Goal: Task Accomplishment & Management: Complete application form

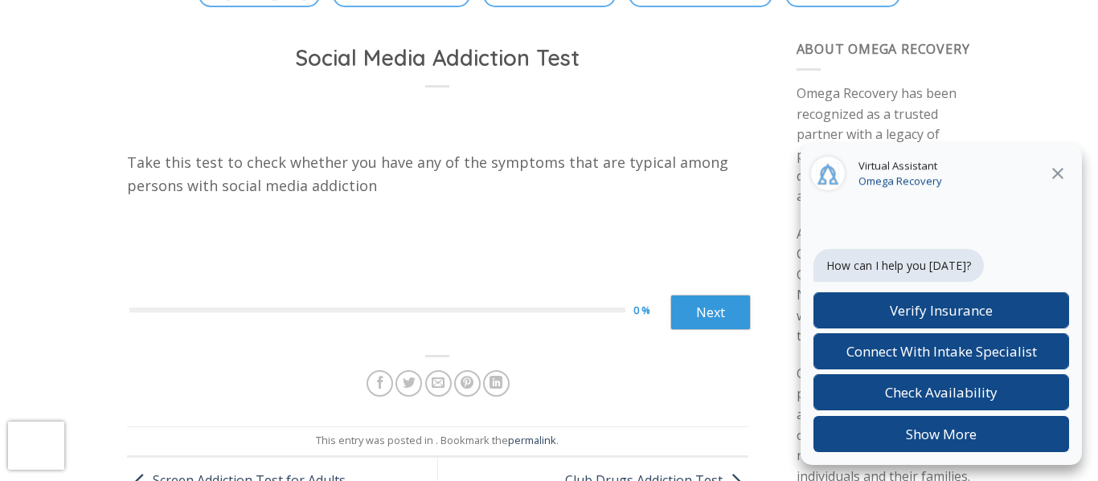
scroll to position [142, 0]
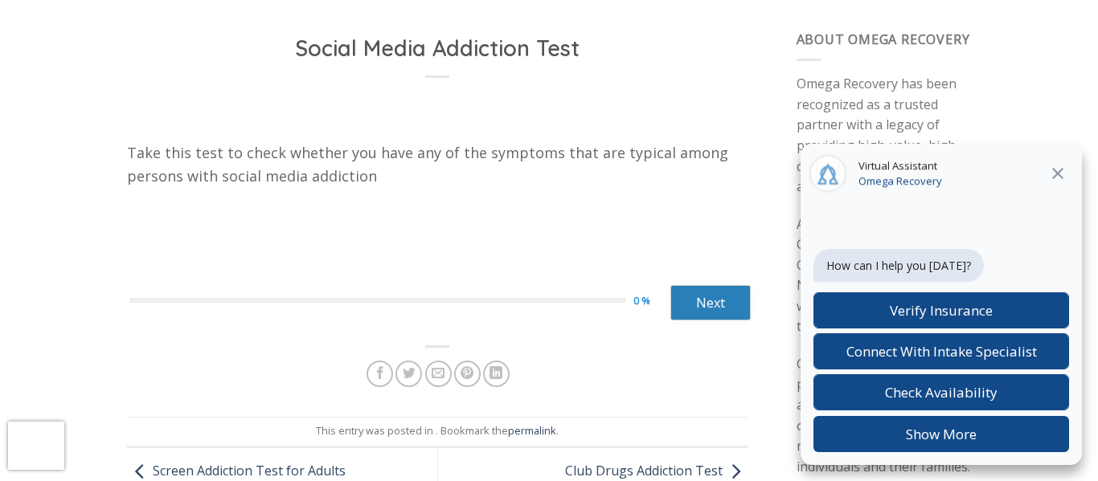
click at [693, 309] on link "Next" at bounding box center [710, 302] width 80 height 35
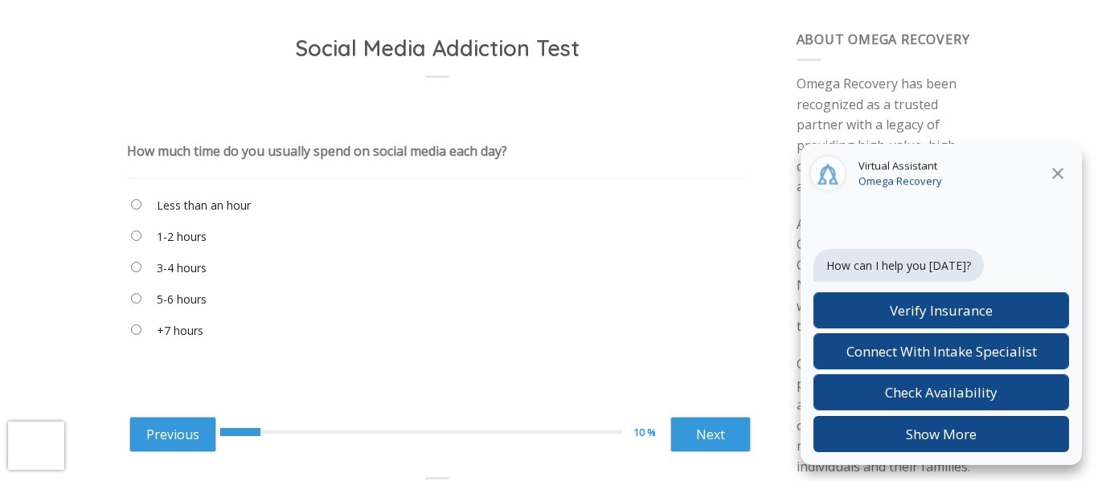
click at [183, 239] on label "1-2 hours" at bounding box center [182, 237] width 50 height 18
click at [677, 432] on link "Next" at bounding box center [710, 434] width 80 height 35
click at [251, 237] on label "A couple of minutes" at bounding box center [209, 237] width 104 height 18
click at [685, 412] on div "Previous 20 % Next ****** Next" at bounding box center [439, 432] width 621 height 63
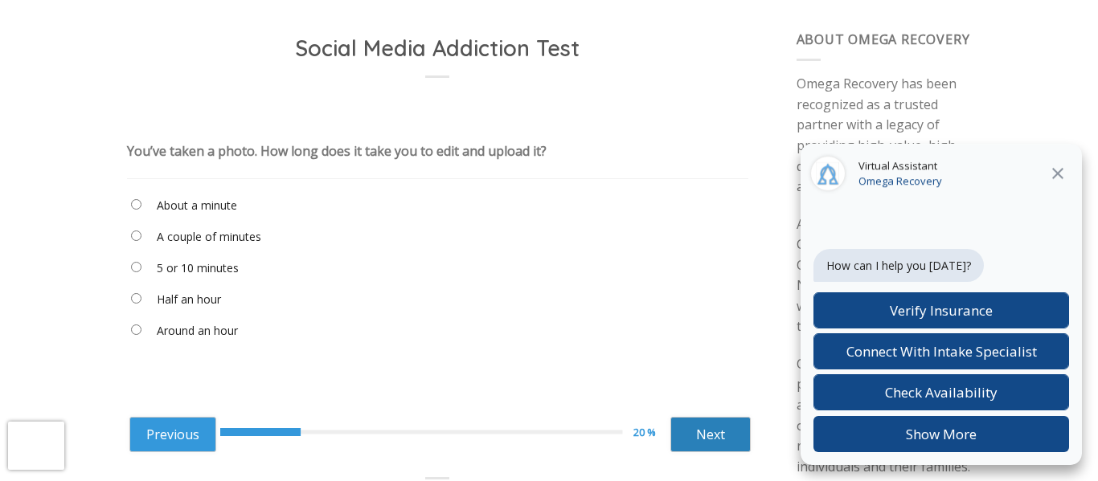
click at [690, 428] on link "Next" at bounding box center [710, 434] width 80 height 35
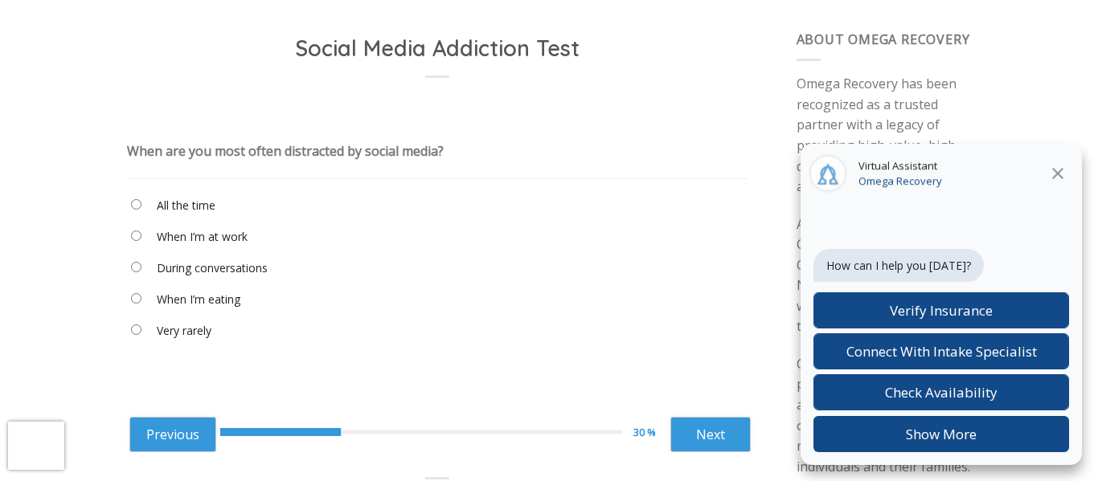
click at [199, 275] on label "During conversations" at bounding box center [212, 269] width 111 height 18
click at [205, 295] on label "When I’m eating" at bounding box center [199, 300] width 84 height 18
click at [713, 433] on link "Next" at bounding box center [710, 434] width 80 height 35
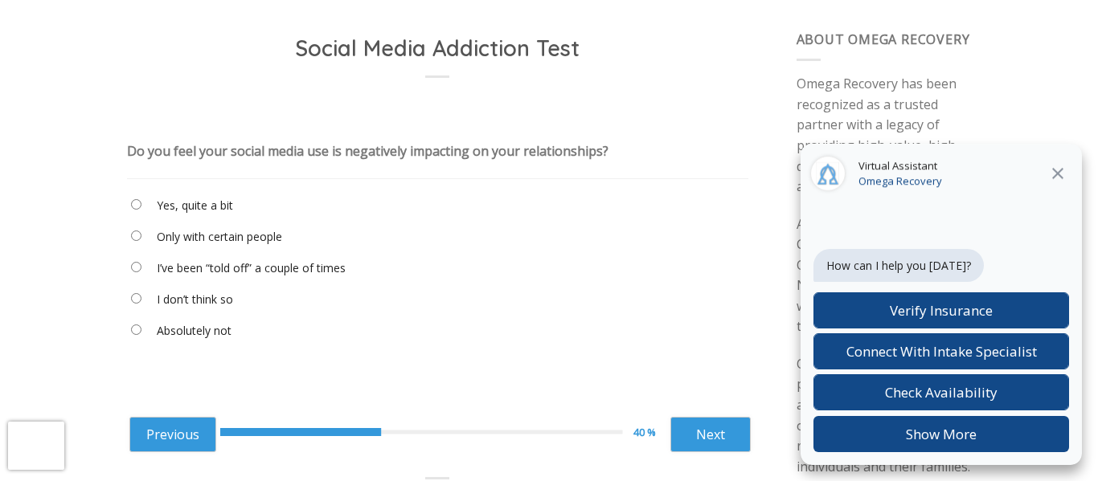
click at [200, 305] on label "I don’t think so" at bounding box center [195, 300] width 76 height 18
click at [686, 446] on link "Next" at bounding box center [710, 434] width 80 height 35
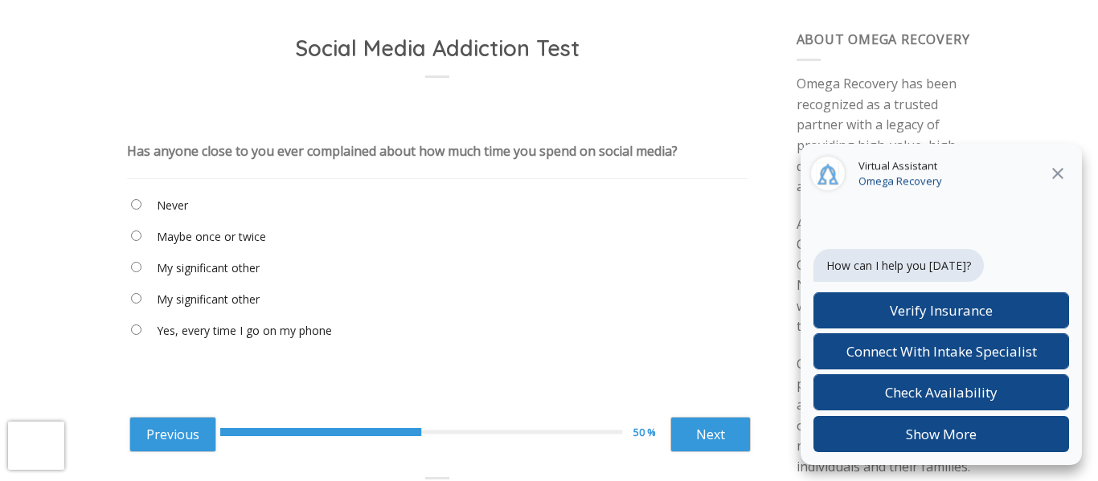
click at [201, 239] on label "Maybe once or twice" at bounding box center [211, 237] width 109 height 18
click at [698, 430] on link "Next" at bounding box center [710, 434] width 80 height 35
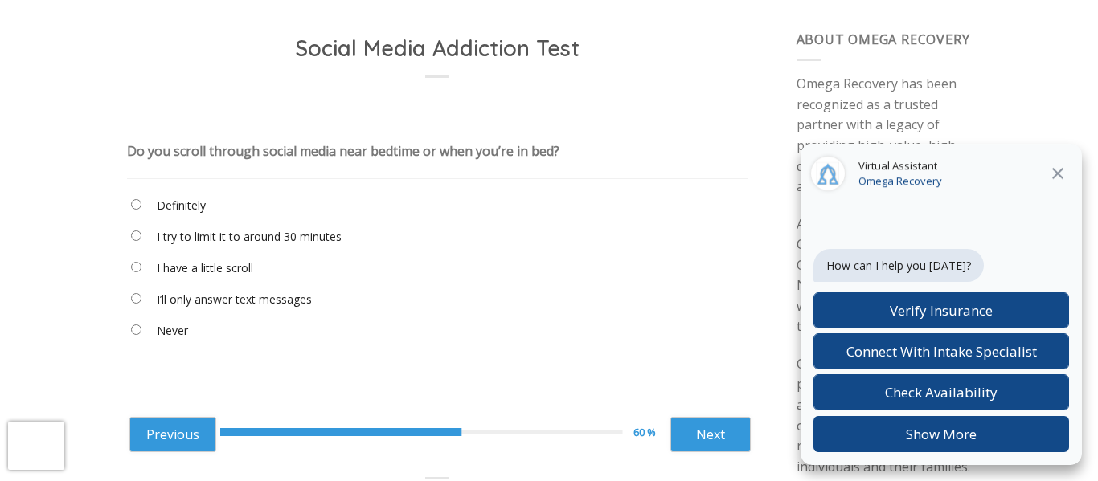
click at [199, 322] on "Never" at bounding box center [437, 334] width 621 height 27
click at [181, 330] on label "Never" at bounding box center [172, 331] width 31 height 18
click at [729, 437] on link "Next" at bounding box center [710, 434] width 80 height 35
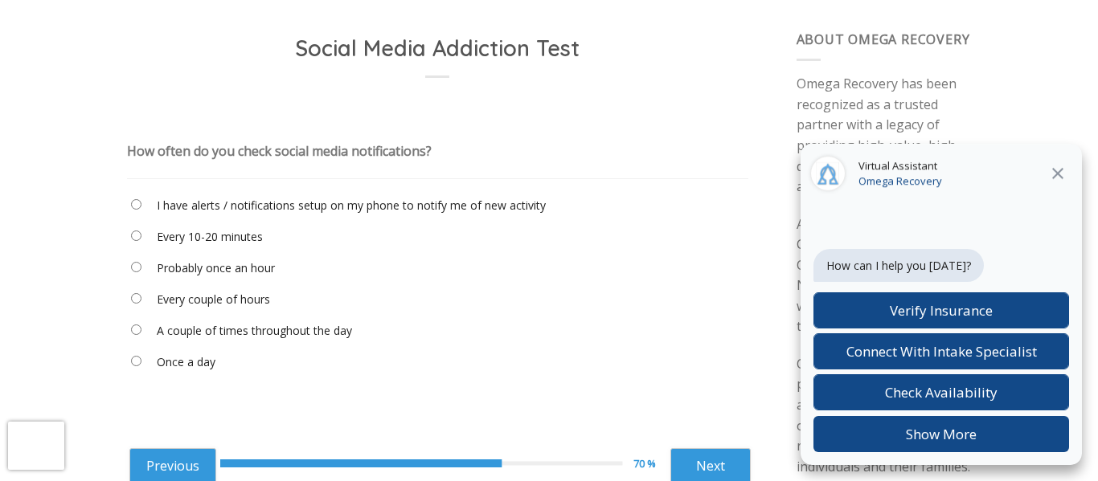
click at [235, 262] on label "Probably once an hour" at bounding box center [216, 269] width 118 height 18
click at [210, 195] on "I have alerts / notifications setup on my phone to notify me of new activity" at bounding box center [437, 208] width 621 height 27
click at [212, 203] on label "I have alerts / notifications setup on my phone to notify me of new activity" at bounding box center [351, 206] width 389 height 18
click at [696, 455] on link "Next" at bounding box center [710, 465] width 80 height 35
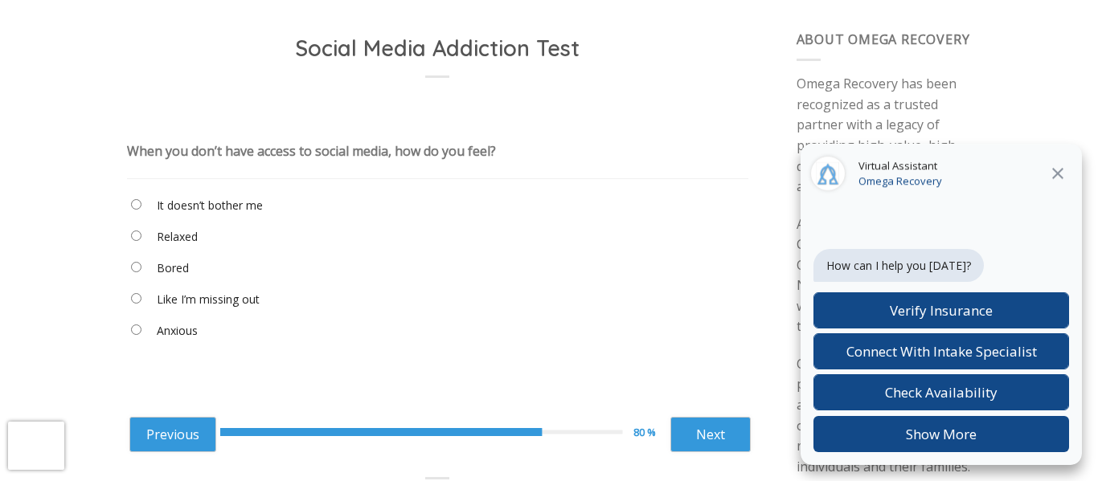
click at [247, 201] on label "It doesn’t bother me" at bounding box center [210, 206] width 106 height 18
click at [708, 421] on link "Next" at bounding box center [710, 434] width 80 height 35
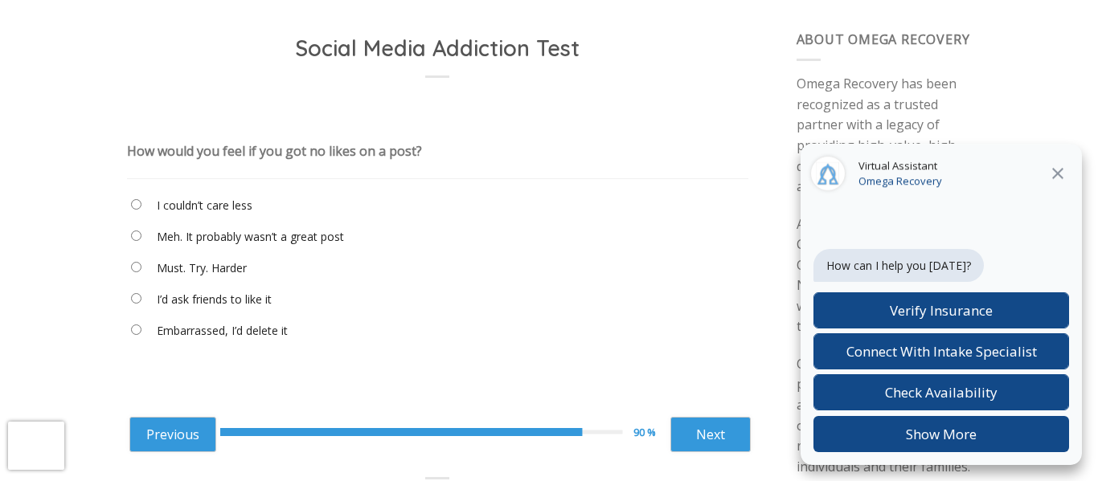
click at [229, 207] on label "I couldn’t care less" at bounding box center [205, 206] width 96 height 18
click at [707, 424] on link "Next" at bounding box center [710, 434] width 80 height 35
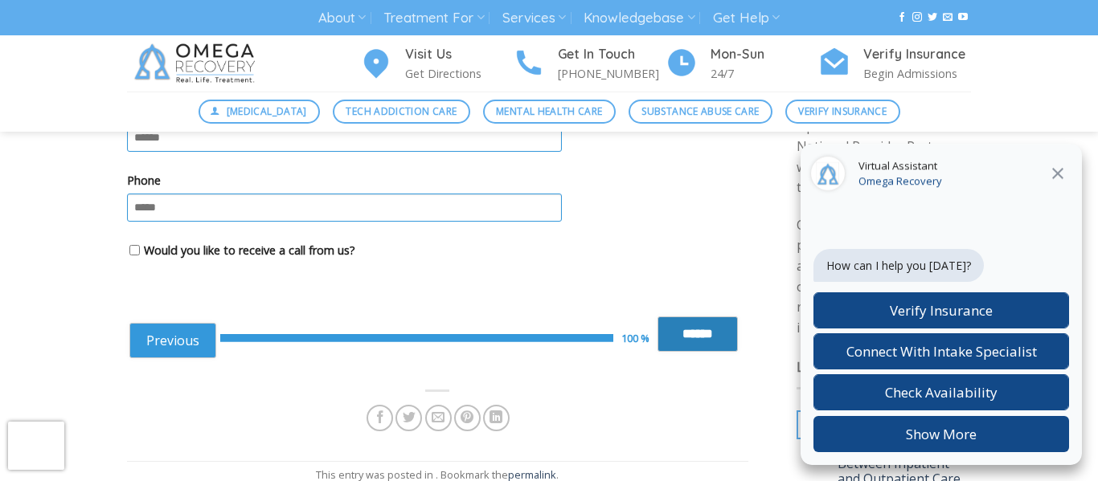
click at [717, 343] on input "******" at bounding box center [697, 334] width 80 height 35
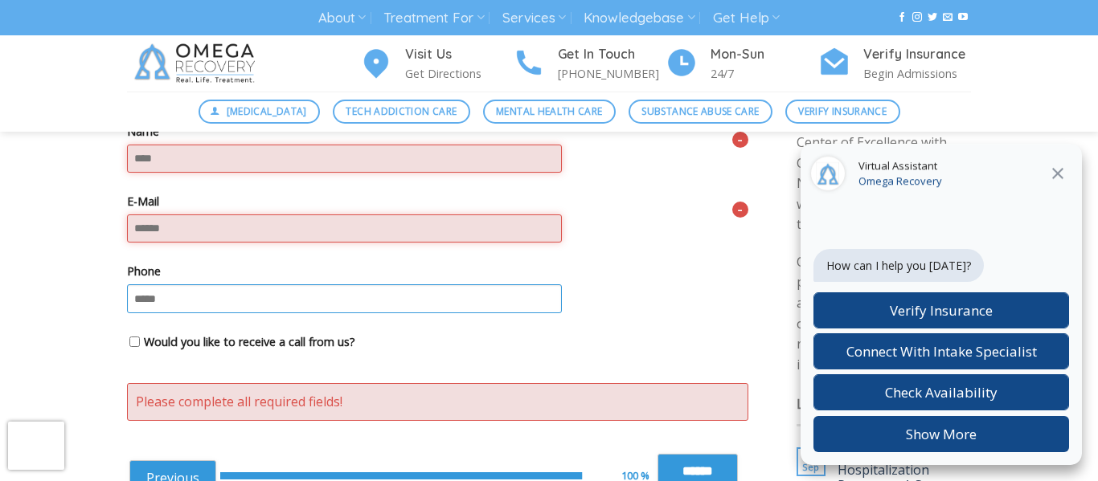
scroll to position [231, 0]
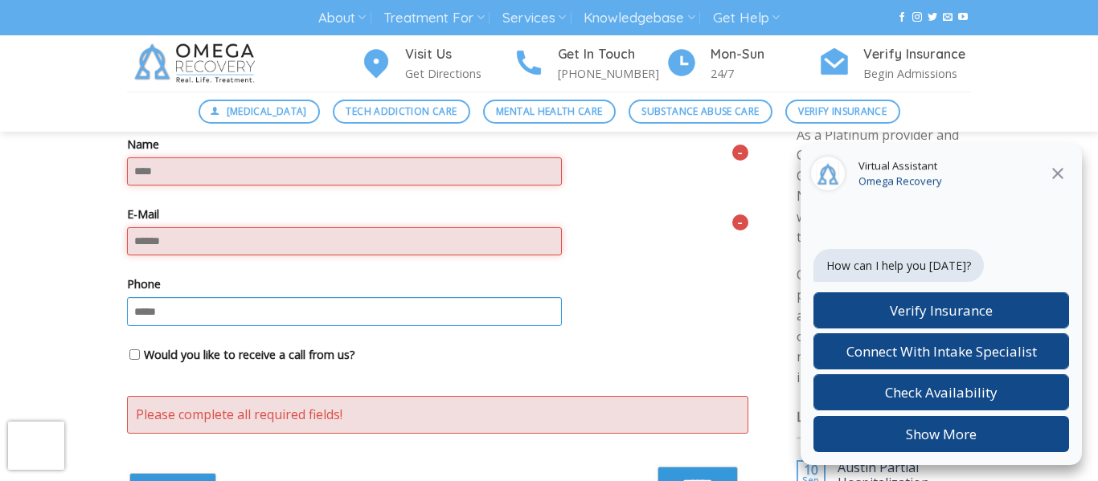
click at [285, 174] on input "Name" at bounding box center [344, 172] width 435 height 28
type input "****"
click at [190, 232] on input "E-Mail" at bounding box center [344, 241] width 435 height 28
type input "*"
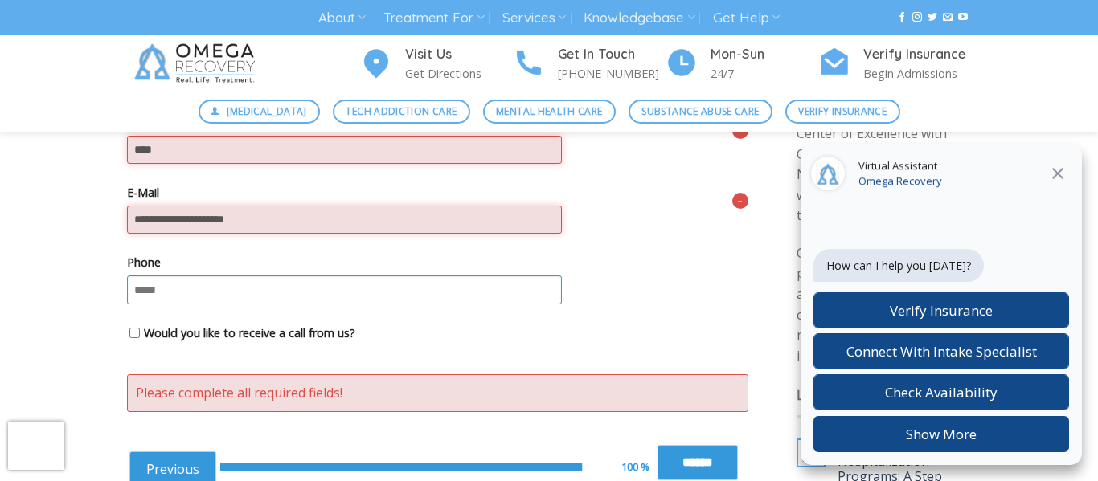
scroll to position [261, 0]
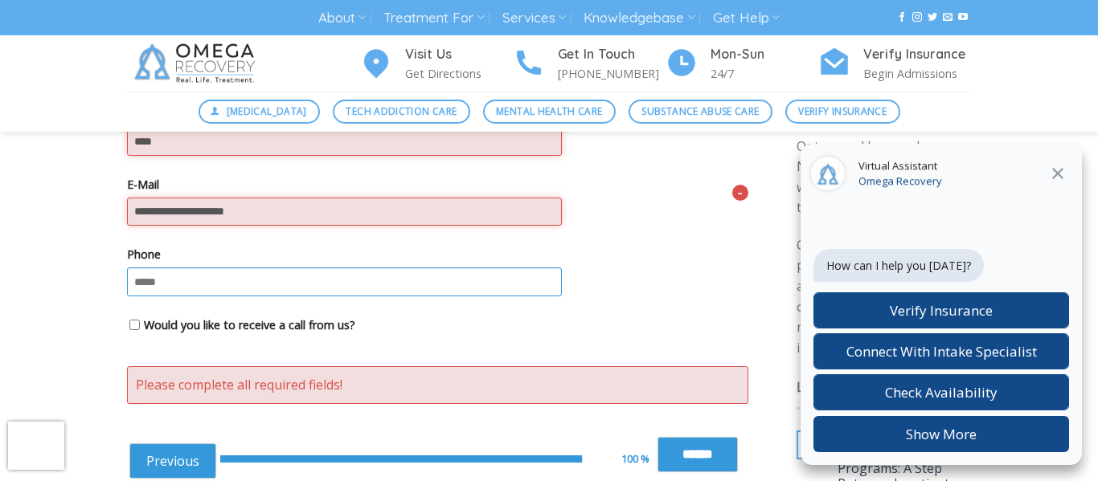
type input "**********"
drag, startPoint x: 688, startPoint y: 454, endPoint x: 578, endPoint y: 206, distance: 271.7
click at [578, 206] on div "Please complete all required fields! Take this test to check whether you have a…" at bounding box center [437, 257] width 621 height 479
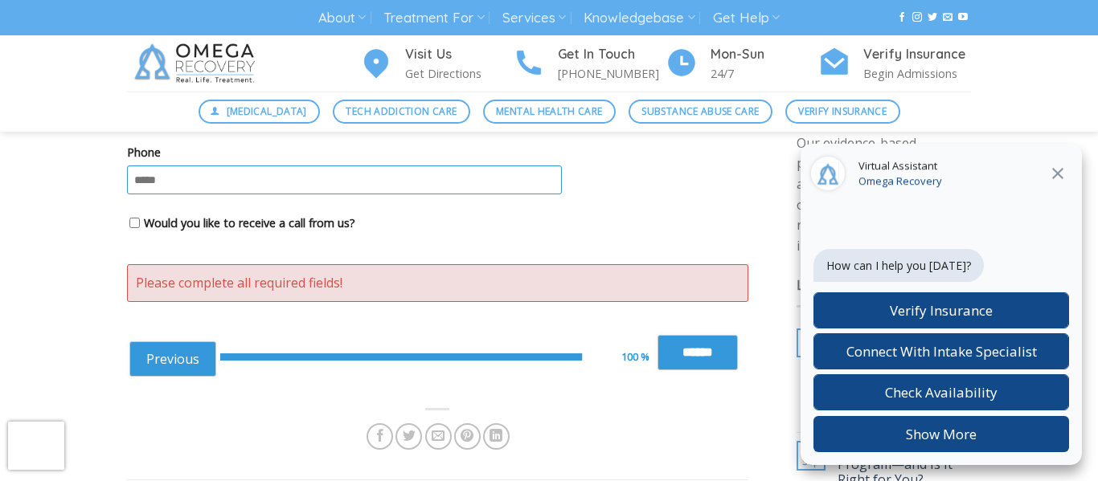
scroll to position [383, 0]
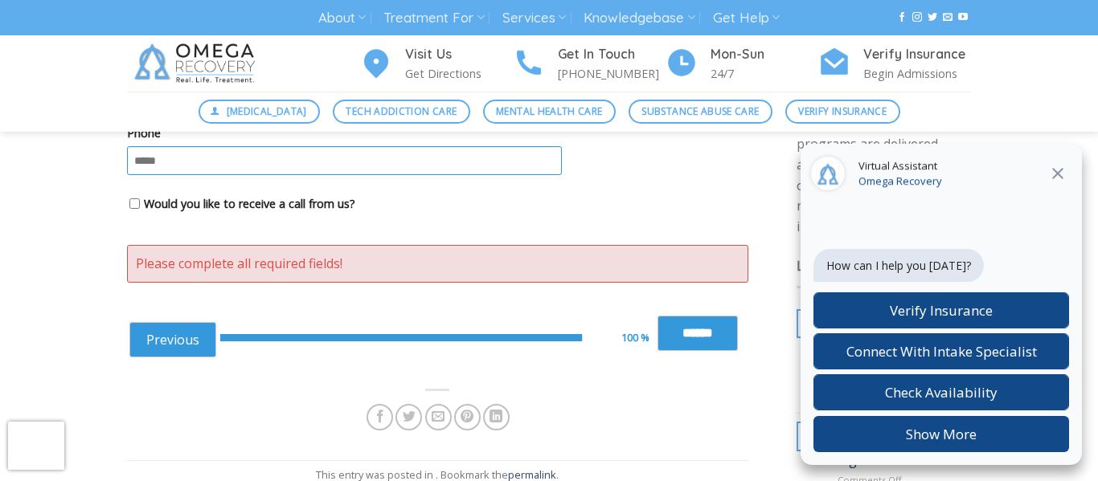
click at [686, 311] on div "Previous 100 % Next ****** Next" at bounding box center [439, 338] width 621 height 76
click at [686, 322] on input "******" at bounding box center [697, 333] width 80 height 35
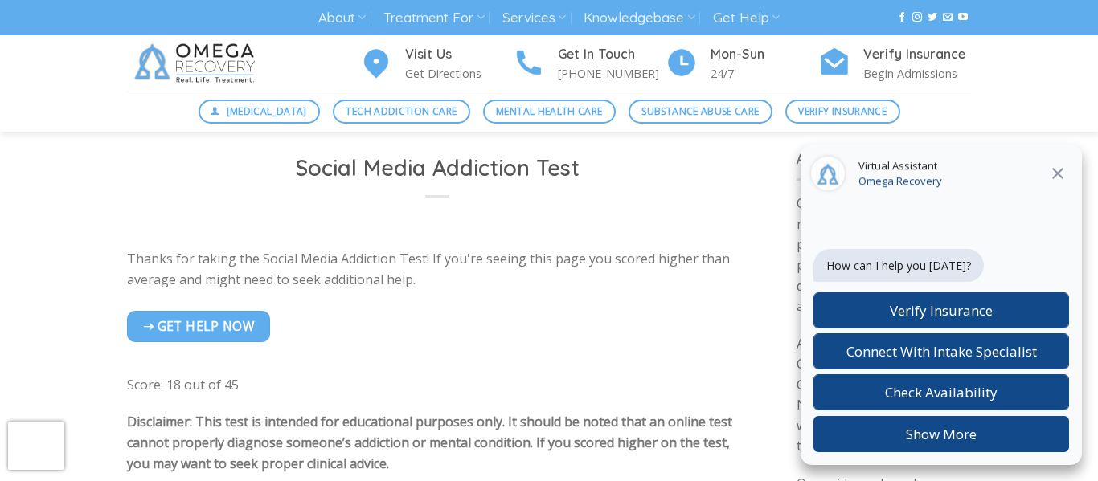
scroll to position [0, 0]
